Goal: Task Accomplishment & Management: Manage account settings

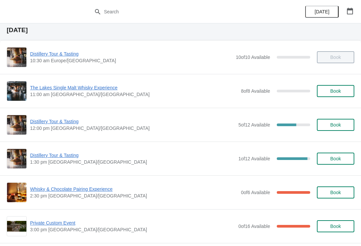
scroll to position [8, 0]
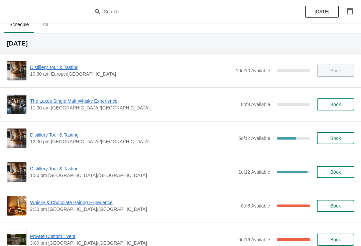
click at [43, 170] on span "Distillery Tour & Tasting" at bounding box center [132, 168] width 205 height 7
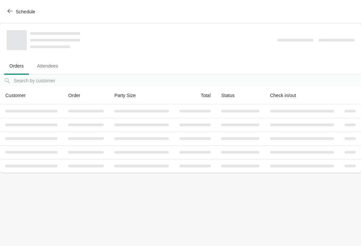
scroll to position [0, 0]
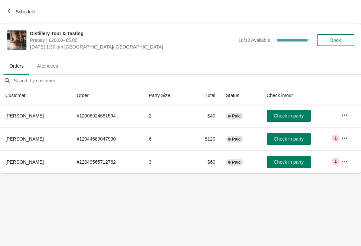
click at [342, 138] on icon "button" at bounding box center [344, 137] width 5 height 1
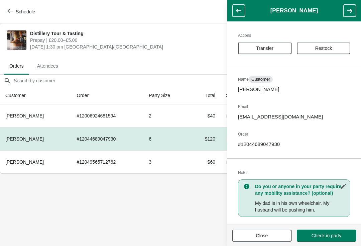
click at [273, 233] on span "Close" at bounding box center [261, 235] width 47 height 5
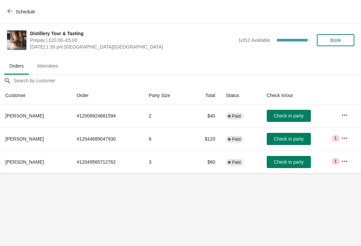
click at [344, 159] on icon "button" at bounding box center [344, 161] width 7 height 7
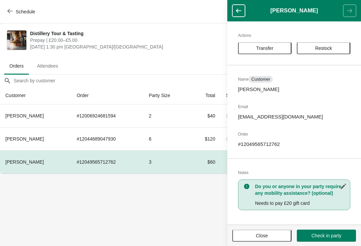
click at [271, 234] on span "Close" at bounding box center [261, 235] width 47 height 5
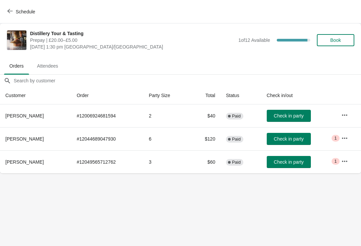
click at [340, 139] on button "button" at bounding box center [345, 138] width 12 height 12
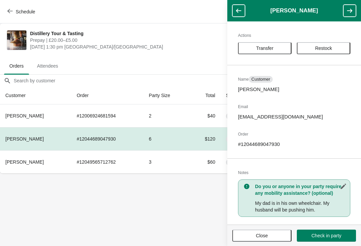
click at [275, 234] on span "Close" at bounding box center [261, 235] width 47 height 5
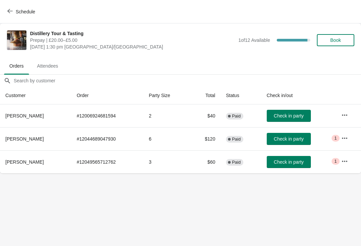
click at [340, 159] on button "button" at bounding box center [345, 161] width 12 height 12
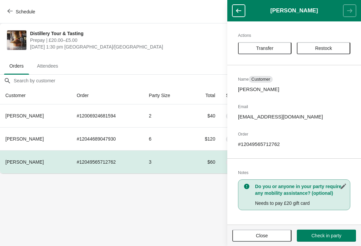
click at [265, 240] on button "Close" at bounding box center [261, 235] width 59 height 12
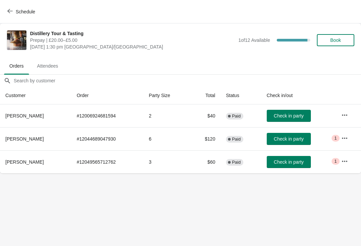
click at [341, 140] on icon "button" at bounding box center [344, 138] width 7 height 7
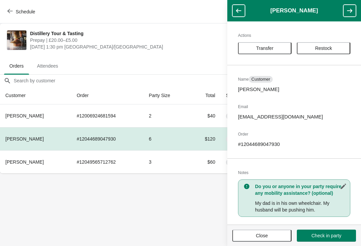
click at [278, 238] on button "Close" at bounding box center [261, 235] width 59 height 12
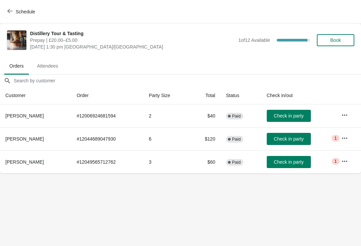
click at [340, 163] on button "button" at bounding box center [345, 161] width 12 height 12
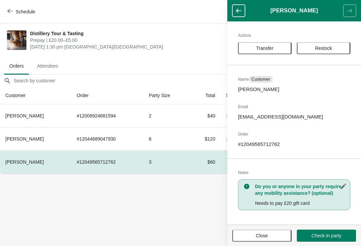
click at [268, 240] on button "Close" at bounding box center [261, 235] width 59 height 12
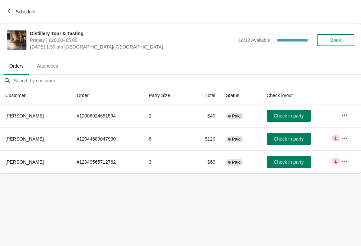
click at [48, 72] on span "Attendees" at bounding box center [48, 66] width 32 height 12
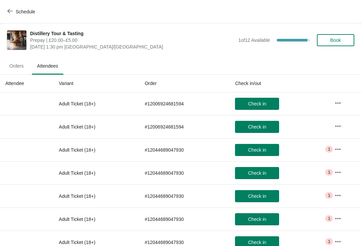
click at [15, 65] on span "Orders" at bounding box center [16, 66] width 25 height 12
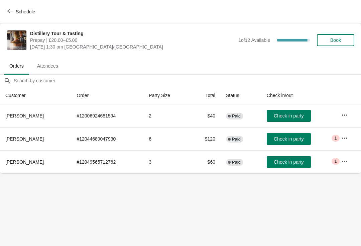
click at [20, 15] on button "Schedule" at bounding box center [21, 12] width 37 height 12
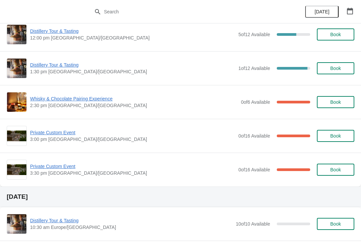
scroll to position [87, 0]
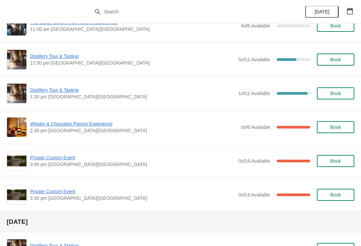
click at [61, 194] on span "Private Custom Event" at bounding box center [132, 191] width 205 height 7
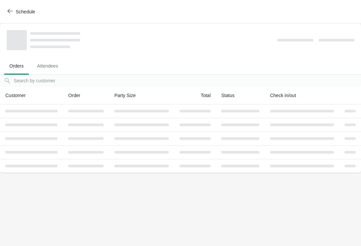
scroll to position [0, 0]
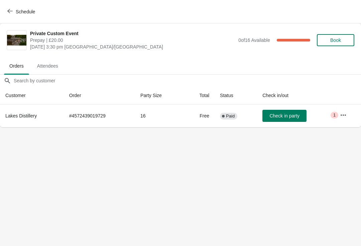
click at [334, 113] on span "Critical 1" at bounding box center [335, 115] width 8 height 7
click at [330, 116] on td "Check in party" at bounding box center [296, 115] width 78 height 23
click at [334, 116] on span "1" at bounding box center [334, 114] width 2 height 5
click at [343, 116] on icon "button" at bounding box center [343, 115] width 7 height 7
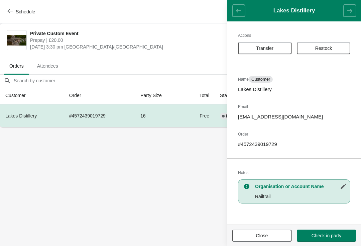
click at [267, 241] on button "Close" at bounding box center [261, 235] width 59 height 12
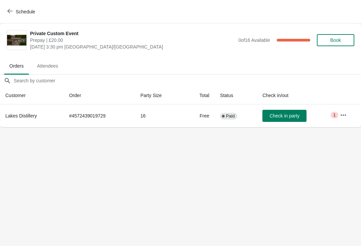
click at [14, 17] on button "Schedule" at bounding box center [21, 12] width 37 height 12
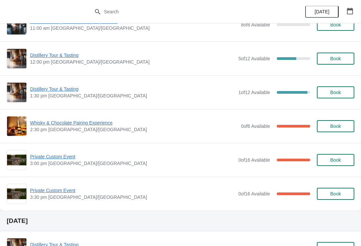
scroll to position [100, 0]
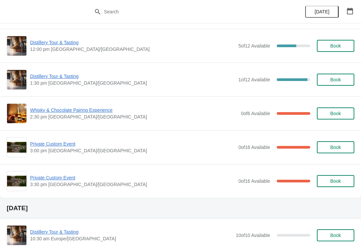
click at [57, 147] on span "Private Custom Event" at bounding box center [132, 143] width 205 height 7
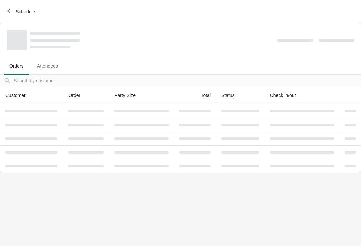
scroll to position [0, 0]
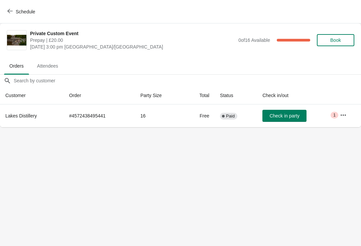
click at [345, 121] on button "button" at bounding box center [343, 115] width 12 height 12
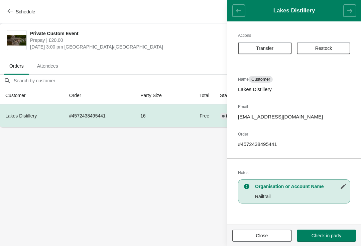
click at [269, 241] on button "Close" at bounding box center [261, 235] width 59 height 12
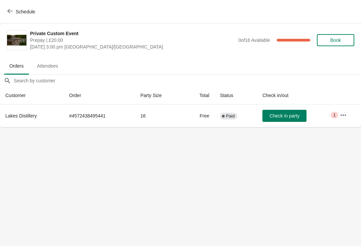
click at [2, 17] on div "Schedule" at bounding box center [180, 11] width 361 height 23
click at [13, 17] on button "Schedule" at bounding box center [21, 12] width 37 height 12
